Goal: Find specific page/section: Find specific page/section

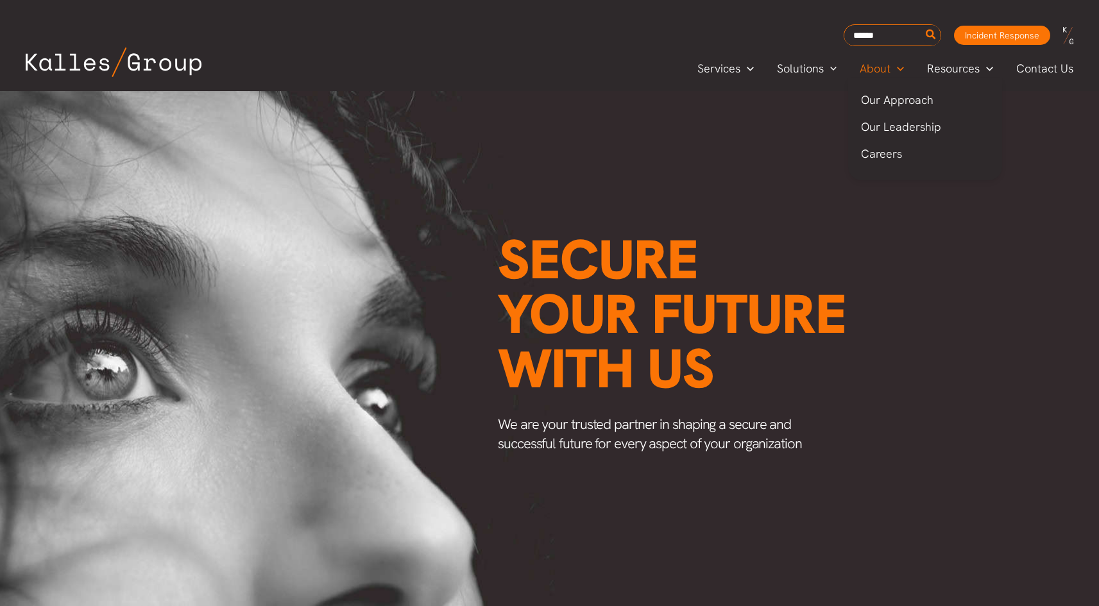
scroll to position [0, 1568]
click at [898, 124] on span "Our Leadership" at bounding box center [901, 126] width 80 height 15
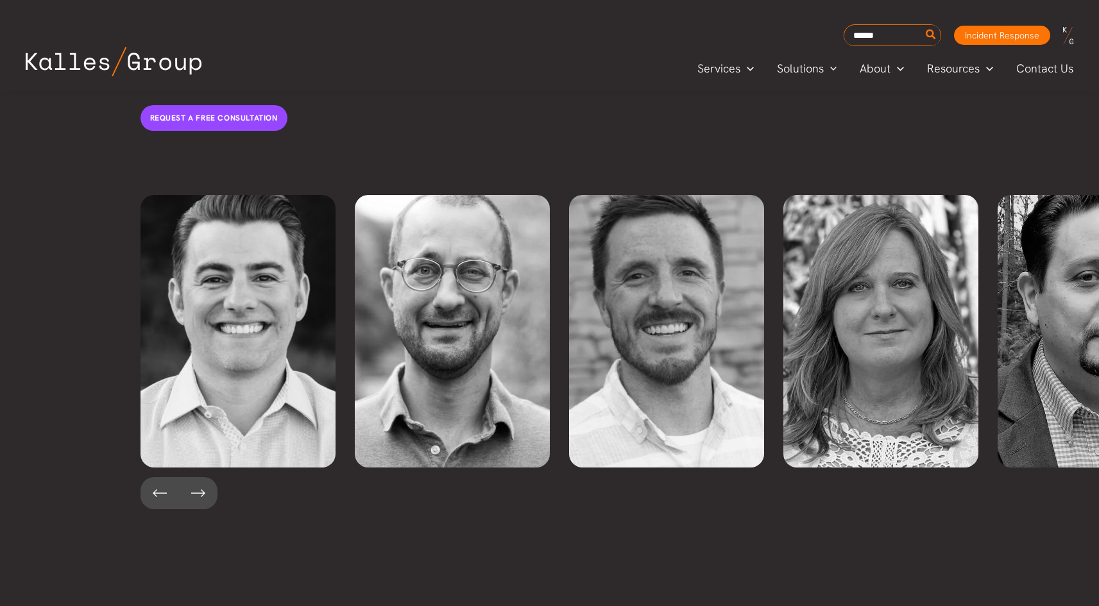
scroll to position [2812, 0]
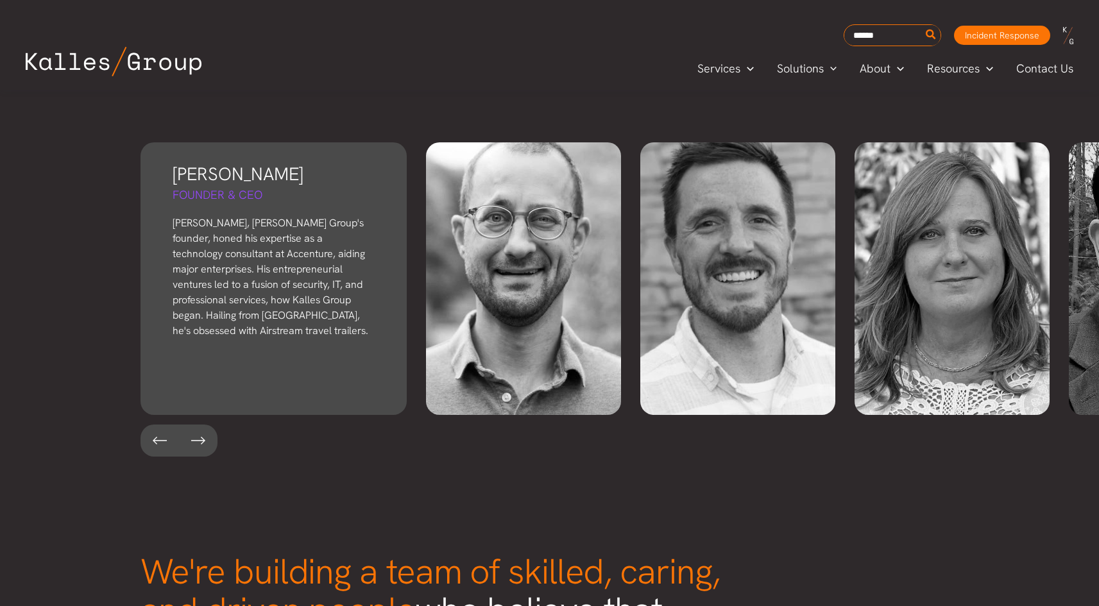
drag, startPoint x: 162, startPoint y: 137, endPoint x: 285, endPoint y: 137, distance: 122.6
click at [286, 142] on div "Derek Kalles Founder & CEO Derek, Kalles Group's founder, honed his expertise a…" at bounding box center [274, 278] width 266 height 273
click at [253, 162] on h3 "Derek Kalles" at bounding box center [274, 174] width 202 height 25
click at [188, 162] on h3 "Derek Kalles" at bounding box center [274, 174] width 202 height 25
drag, startPoint x: 164, startPoint y: 139, endPoint x: 262, endPoint y: 139, distance: 98.2
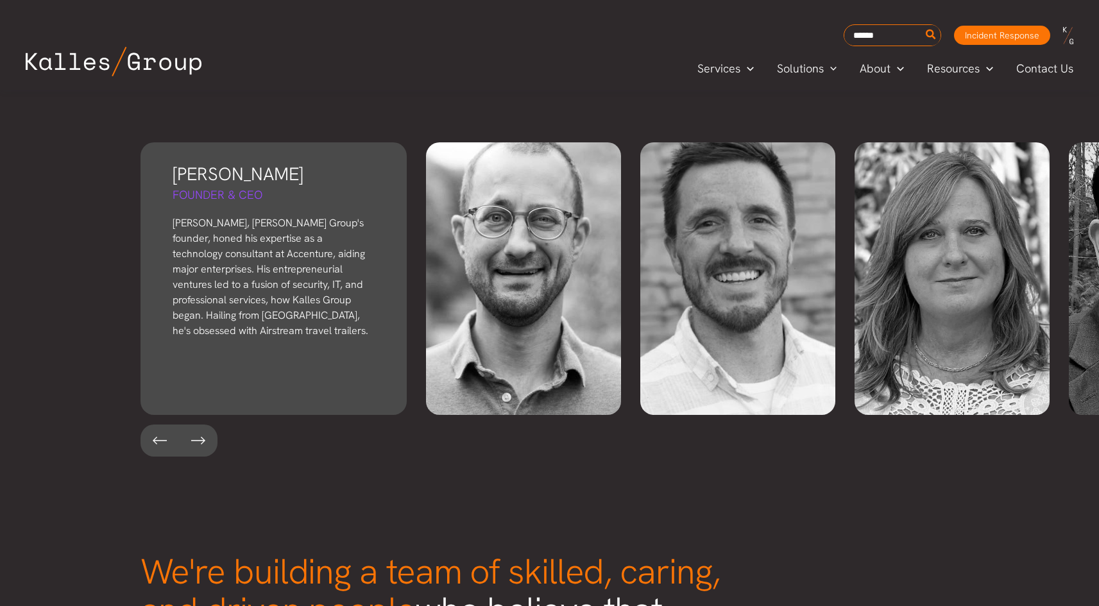
click at [262, 142] on div "Derek Kalles Founder & CEO Derek, Kalles Group's founder, honed his expertise a…" at bounding box center [274, 278] width 266 height 273
drag, startPoint x: 166, startPoint y: 190, endPoint x: 277, endPoint y: 190, distance: 110.4
click at [277, 190] on div "Derek Kalles Founder & CEO Derek, Kalles Group's founder, honed his expertise a…" at bounding box center [274, 278] width 266 height 273
